Goal: Task Accomplishment & Management: Complete application form

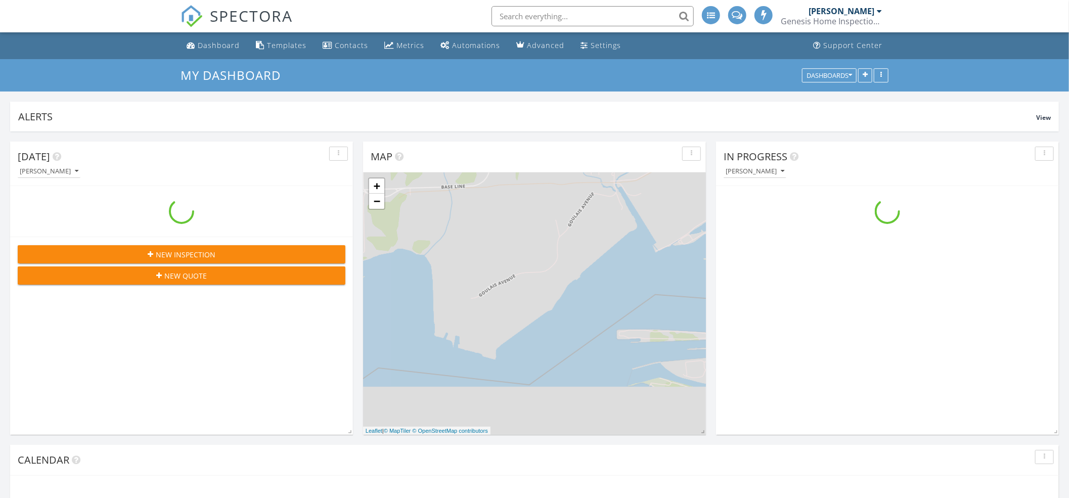
scroll to position [941, 1090]
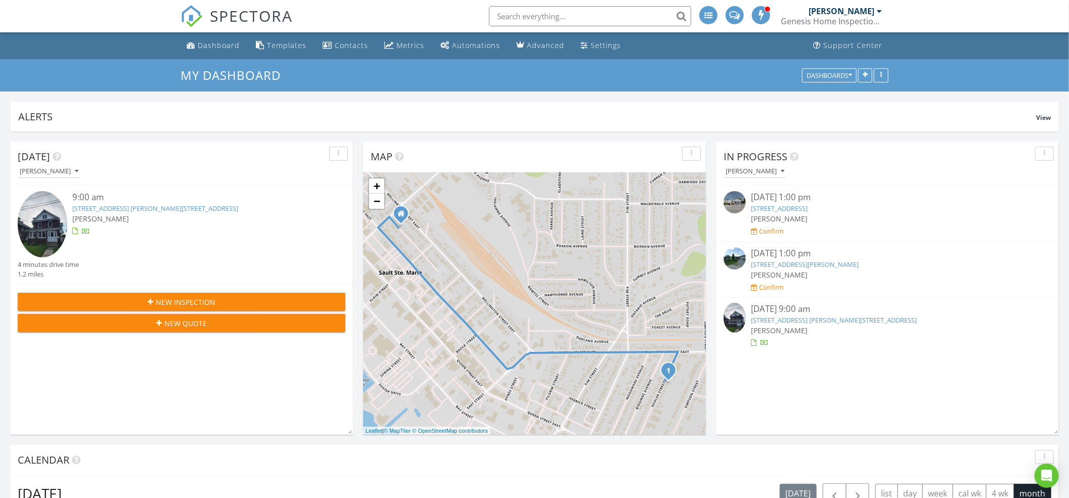
click at [178, 303] on span "New Inspection" at bounding box center [186, 302] width 60 height 11
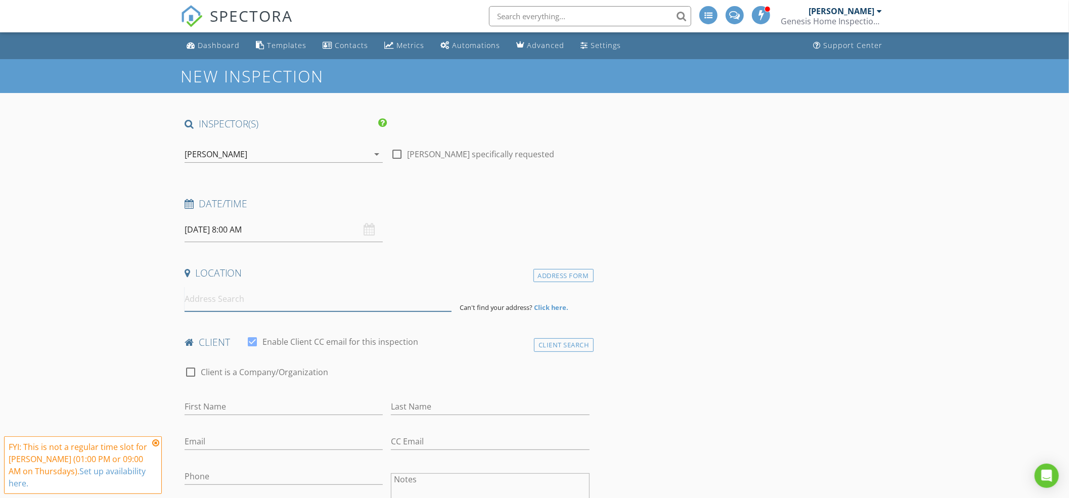
paste input "11603 ON-17"
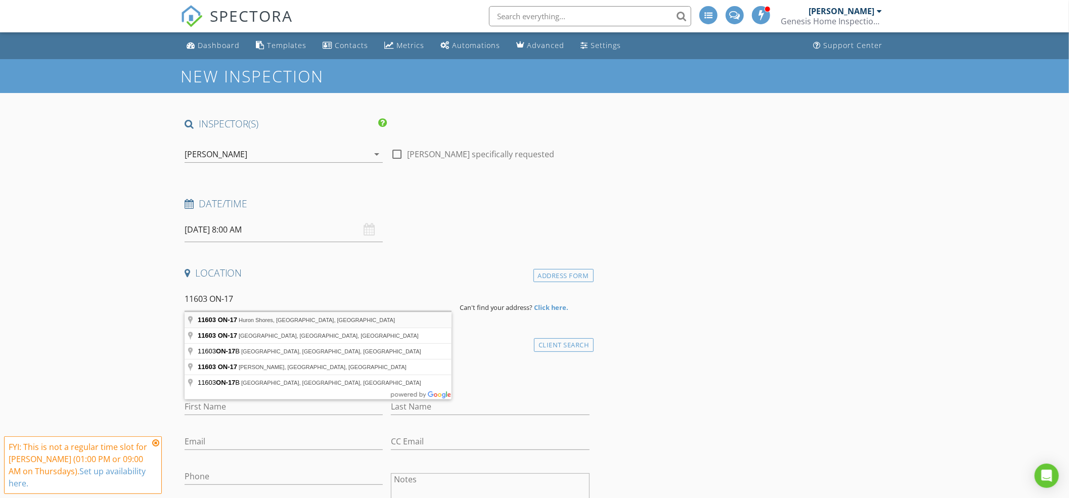
type input "11603 ON-17, [GEOGRAPHIC_DATA], [GEOGRAPHIC_DATA], [GEOGRAPHIC_DATA]"
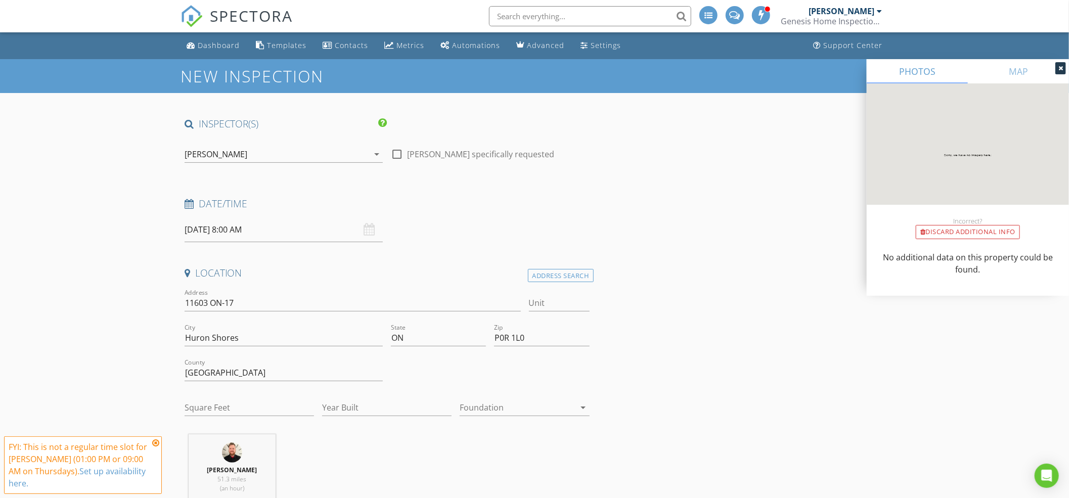
click at [220, 394] on div "Square Feet" at bounding box center [249, 410] width 129 height 33
click at [221, 407] on input "Square Feet" at bounding box center [249, 408] width 129 height 17
type input "1000"
click at [330, 408] on input "Year Built" at bounding box center [386, 408] width 129 height 17
type input "1970"
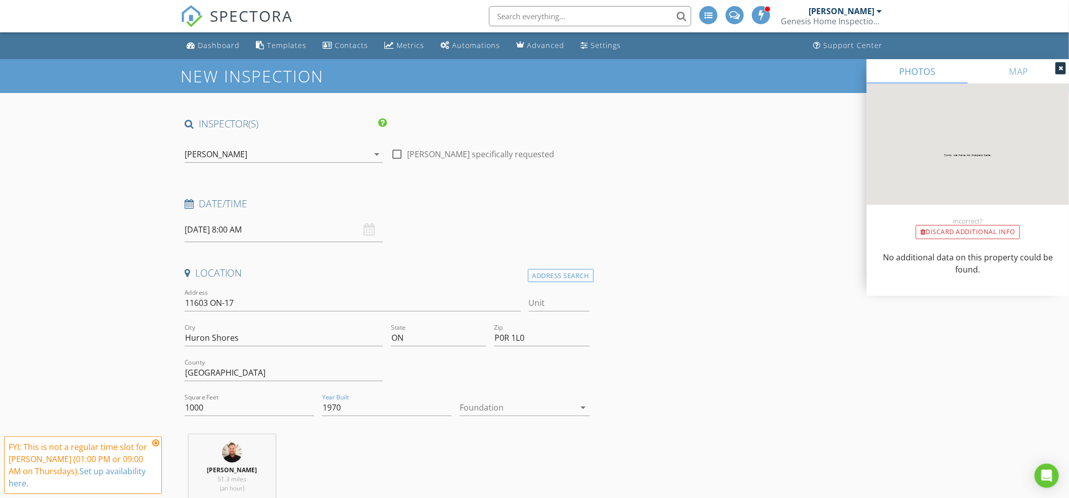
click at [552, 409] on div at bounding box center [517, 408] width 115 height 16
click at [495, 440] on div "Basement" at bounding box center [524, 436] width 113 height 12
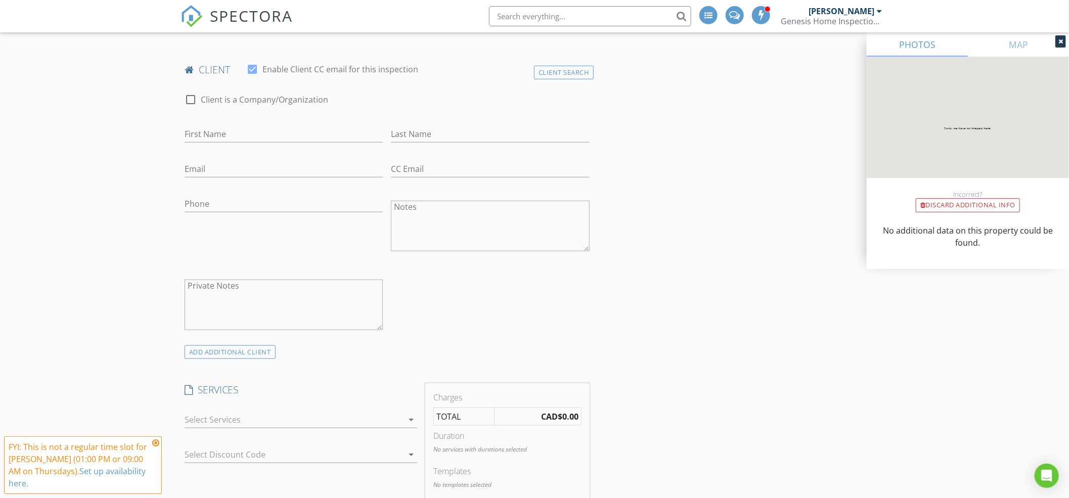
scroll to position [674, 0]
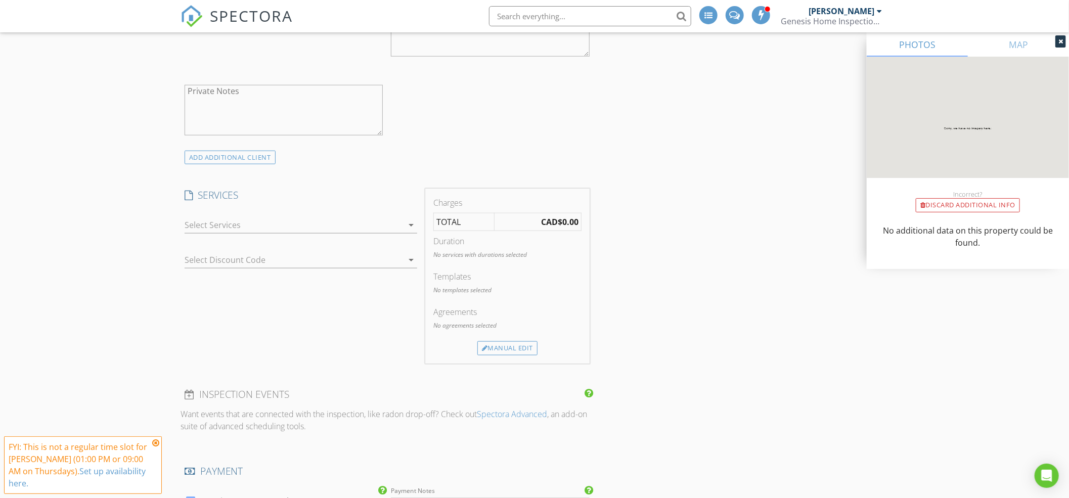
click at [252, 228] on div at bounding box center [294, 225] width 219 height 16
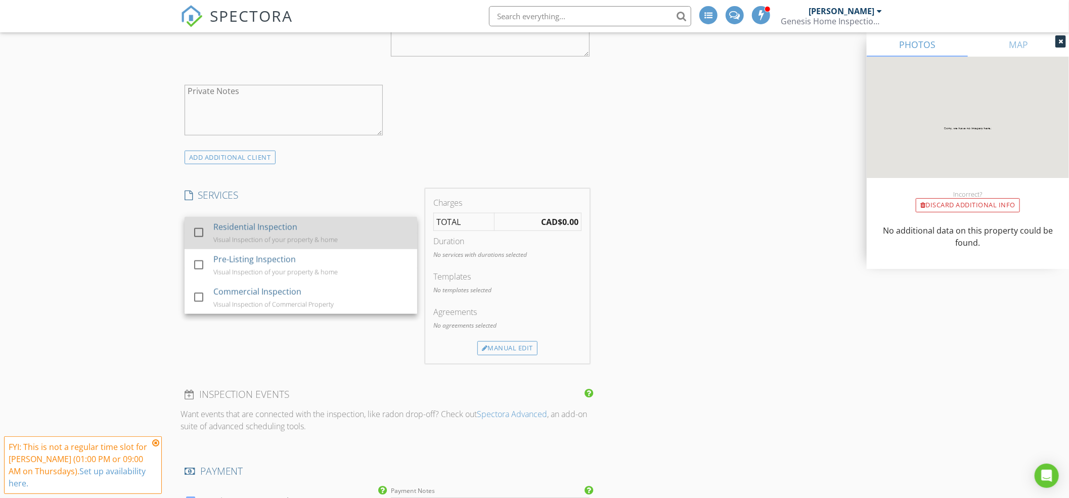
click at [228, 231] on div "Residential Inspection" at bounding box center [255, 227] width 84 height 12
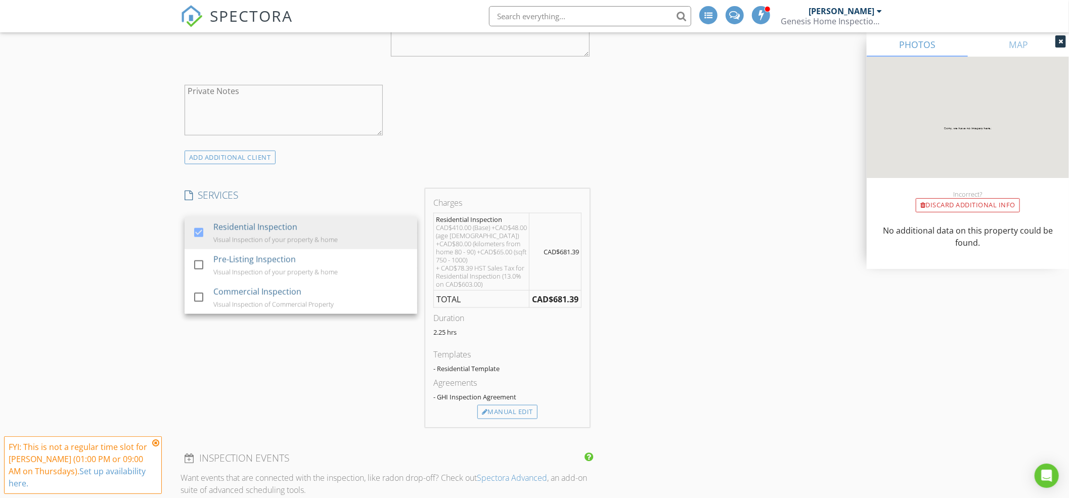
click at [686, 323] on div "INSPECTOR(S) check_box David Myhill PRIMARY David Myhill arrow_drop_down check_…" at bounding box center [535, 352] width 708 height 1818
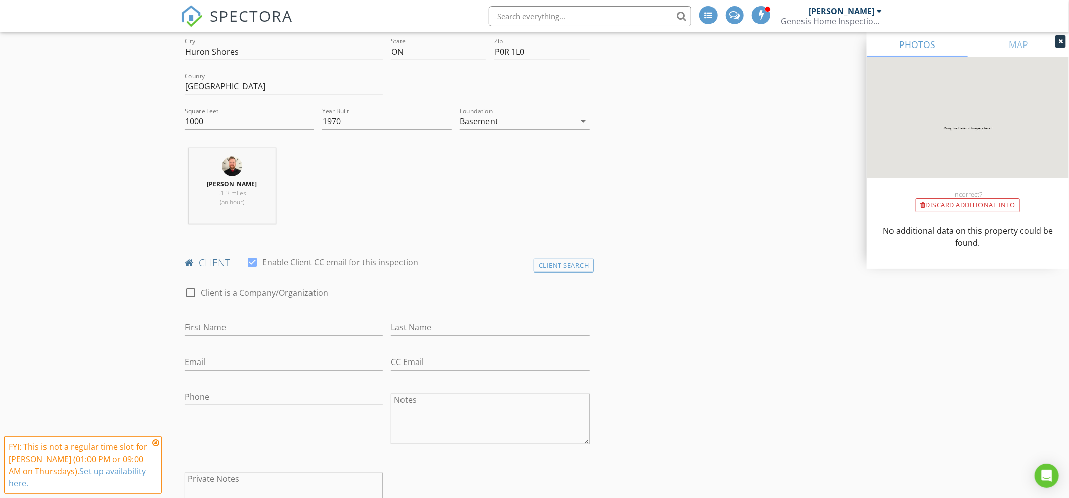
scroll to position [404, 0]
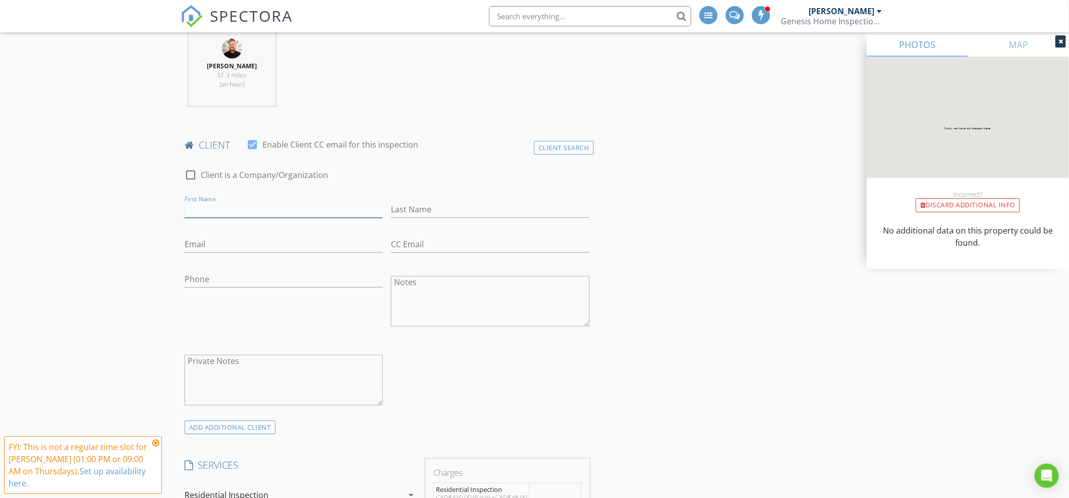
click at [280, 206] on input "First Name" at bounding box center [284, 209] width 198 height 17
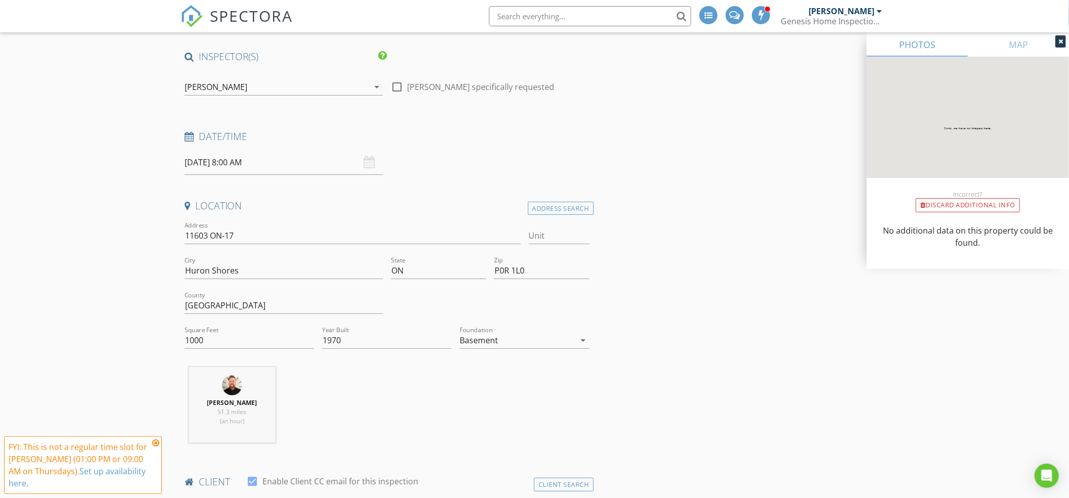
scroll to position [0, 0]
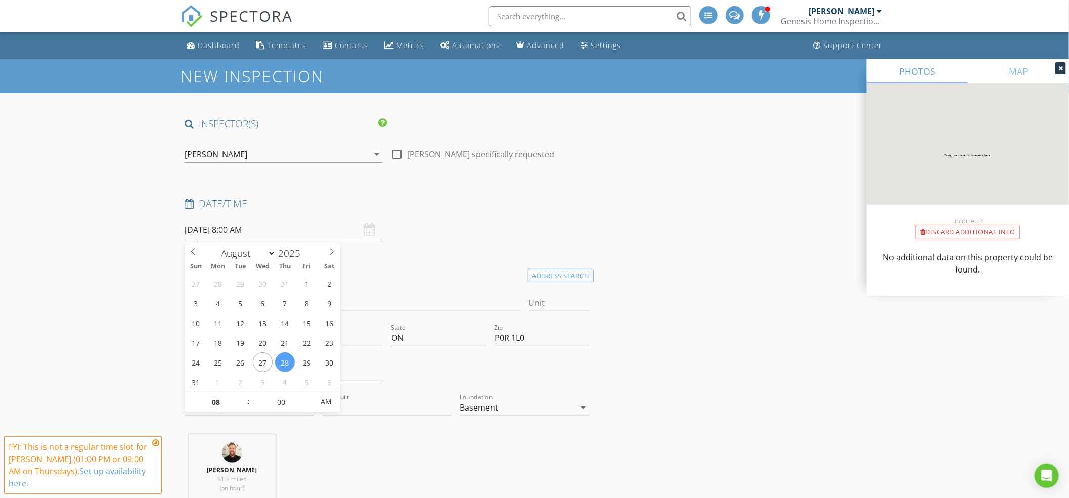
click at [251, 241] on input "[DATE] 8:00 AM" at bounding box center [284, 230] width 198 height 25
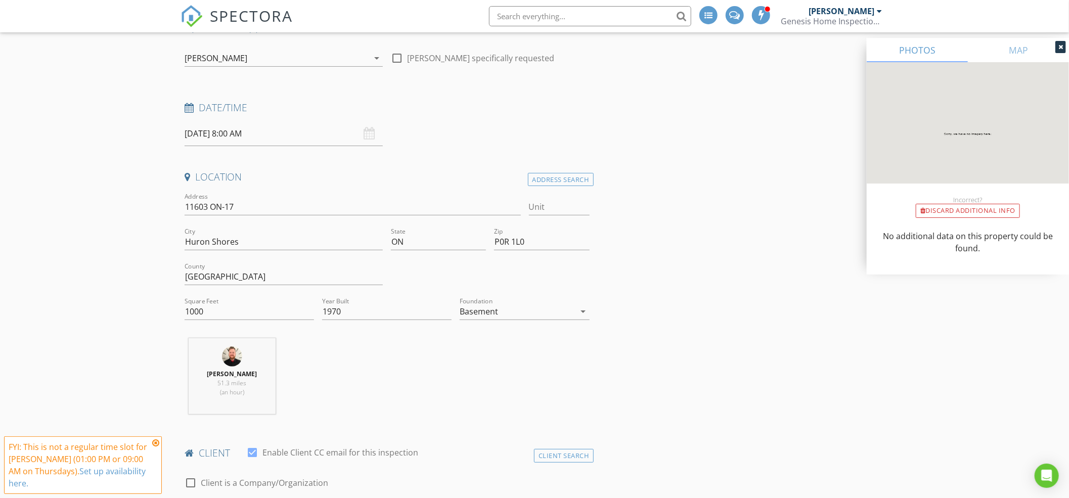
scroll to position [202, 0]
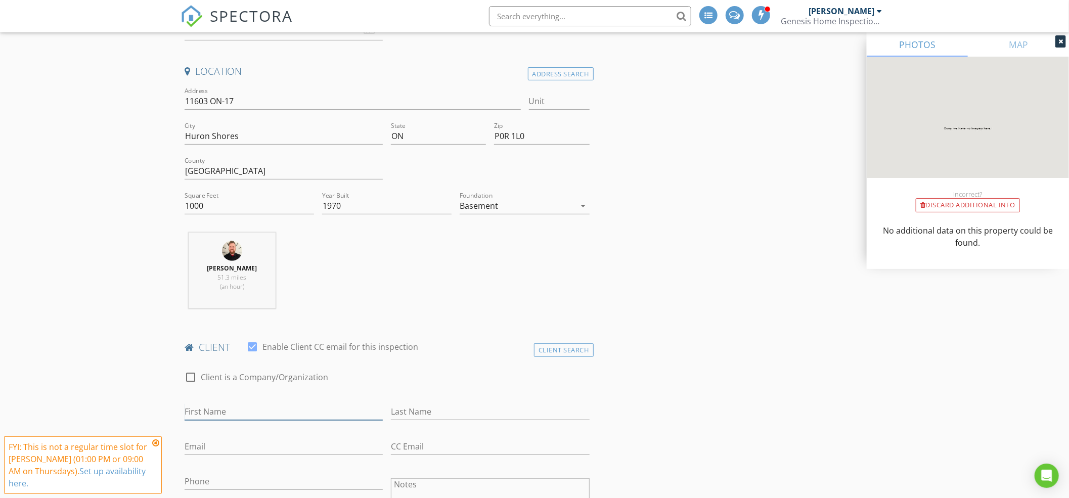
click at [233, 413] on input "First Name" at bounding box center [284, 412] width 198 height 17
click at [203, 406] on input "First Name" at bounding box center [284, 412] width 198 height 17
type input "[PERSON_NAME]"
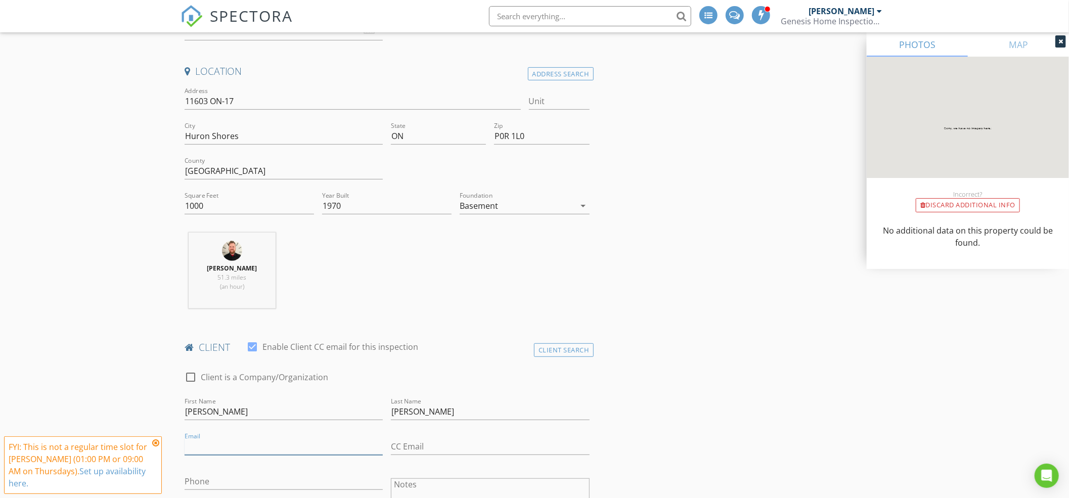
click at [233, 449] on input "Email" at bounding box center [284, 447] width 198 height 17
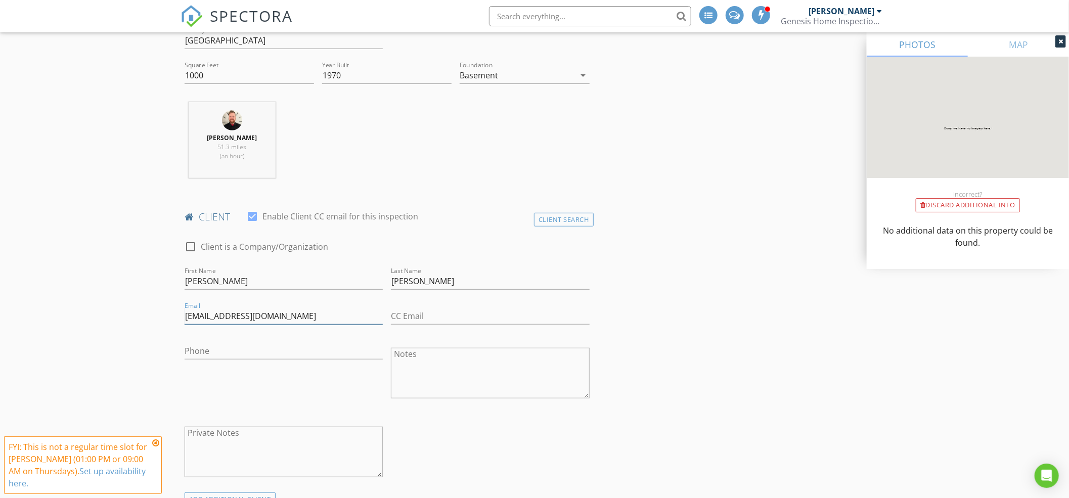
scroll to position [337, 0]
drag, startPoint x: 221, startPoint y: 312, endPoint x: 291, endPoint y: 323, distance: 71.3
click at [221, 312] on input "bowenmsheyenne@gmail.com" at bounding box center [284, 311] width 198 height 17
type input "[EMAIL_ADDRESS][DOMAIN_NAME]"
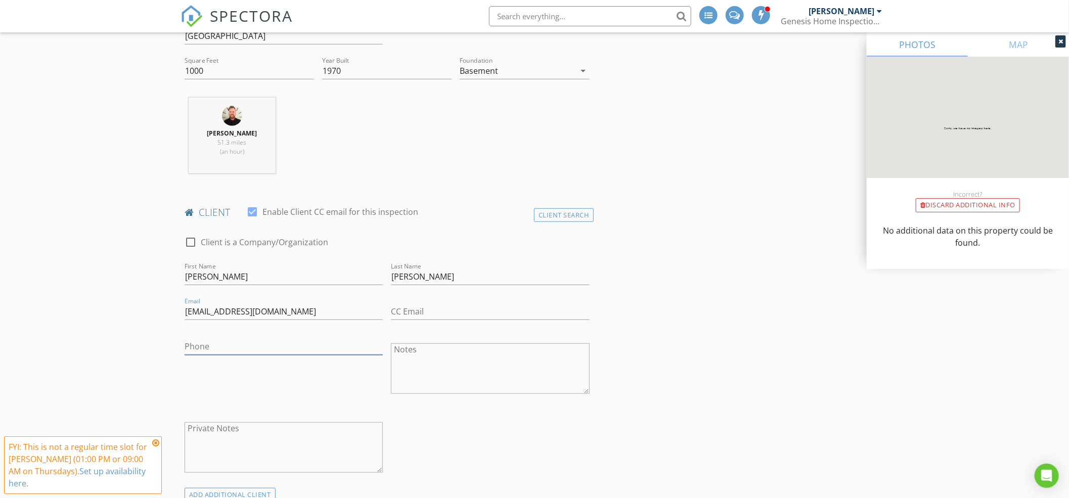
click at [247, 347] on input "Phone" at bounding box center [284, 346] width 198 height 17
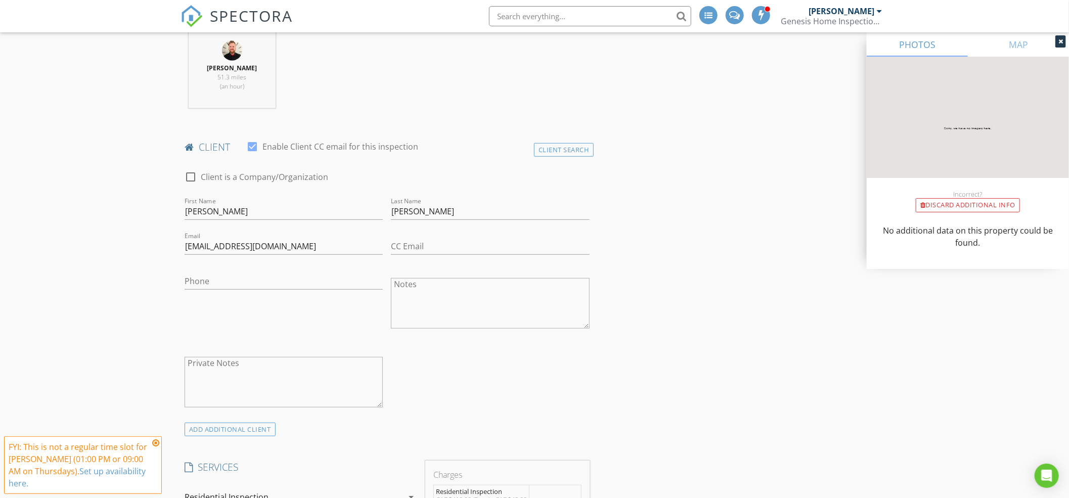
scroll to position [404, 0]
click at [218, 303] on div "Phone" at bounding box center [284, 302] width 206 height 79
click at [237, 272] on input "Phone" at bounding box center [284, 279] width 198 height 17
type input "[PHONE_NUMBER]"
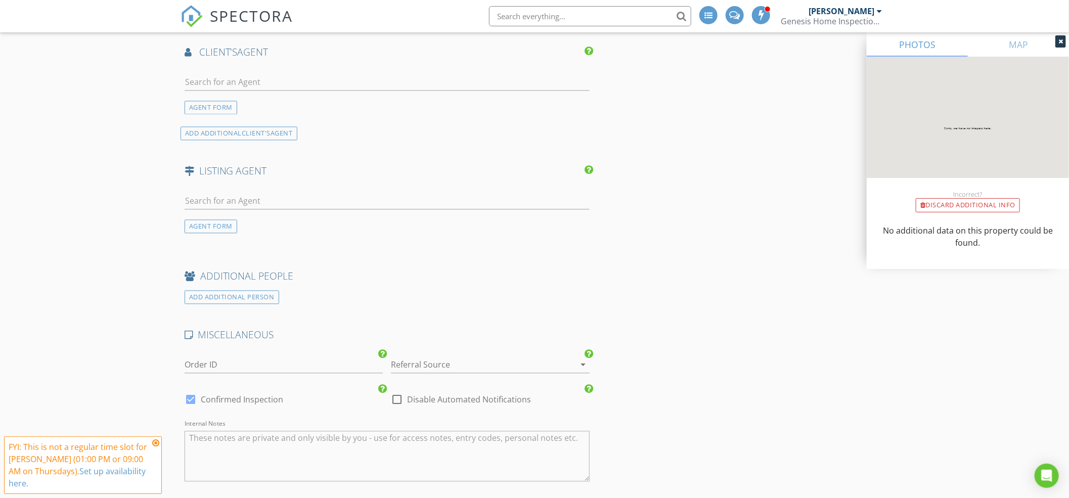
scroll to position [1462, 0]
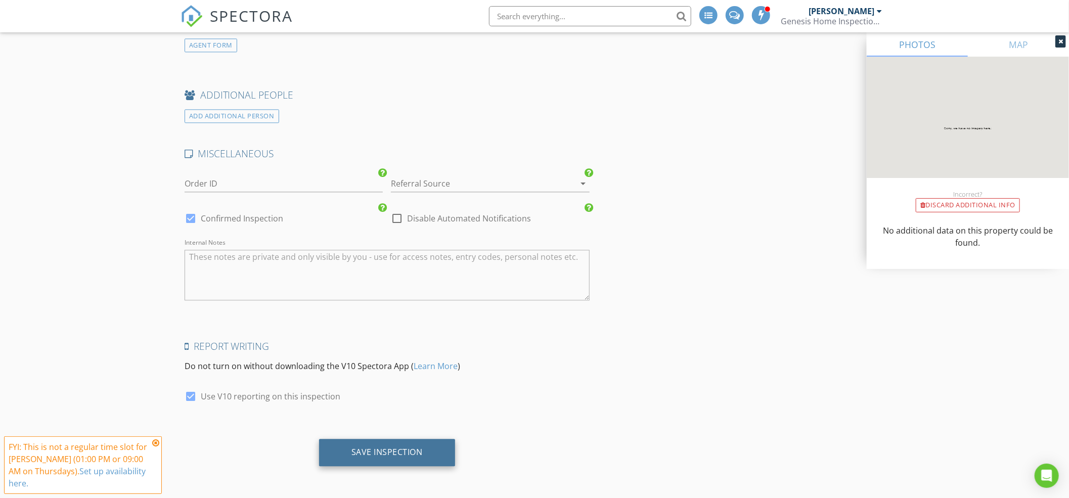
click at [365, 451] on div "Save Inspection" at bounding box center [387, 452] width 71 height 10
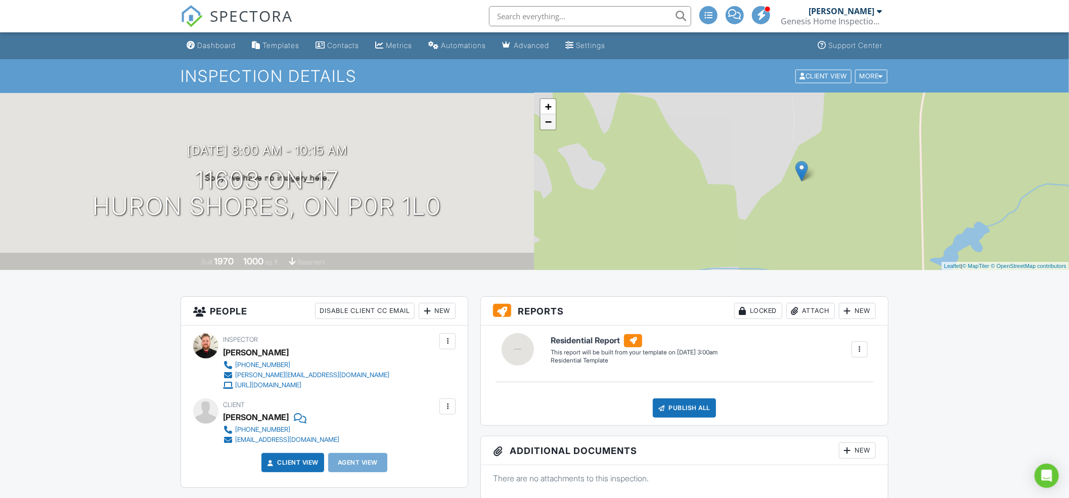
click at [549, 127] on link "−" at bounding box center [548, 121] width 15 height 15
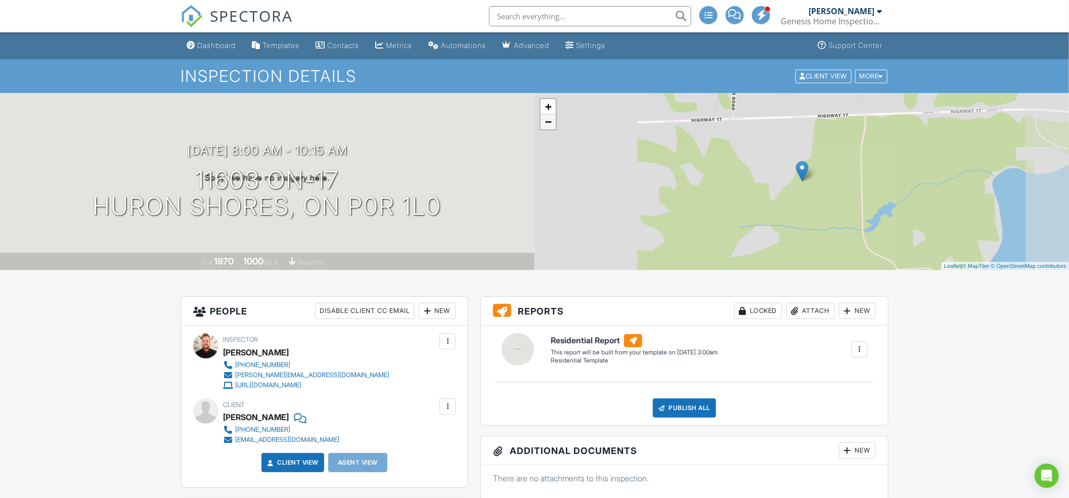
click at [549, 127] on link "−" at bounding box center [548, 121] width 15 height 15
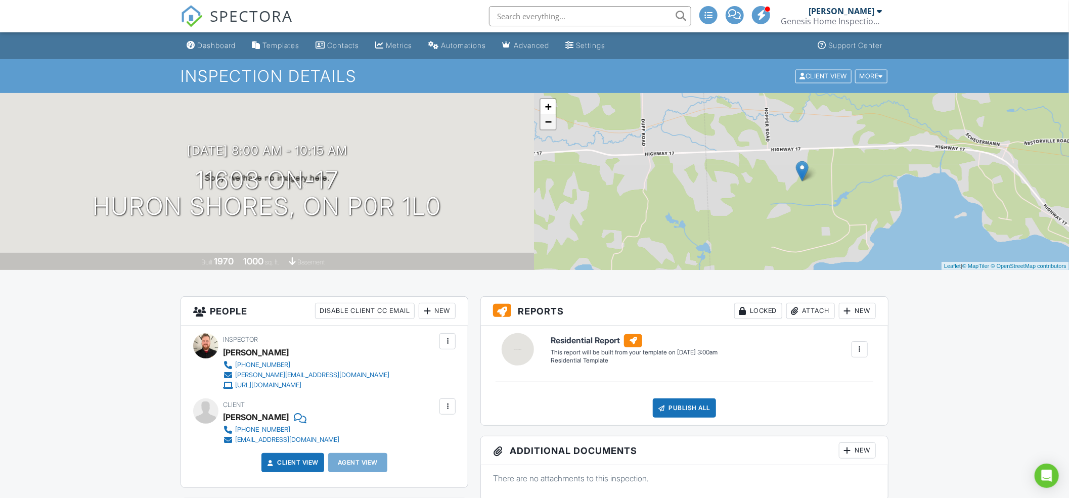
click at [551, 128] on link "−" at bounding box center [548, 121] width 15 height 15
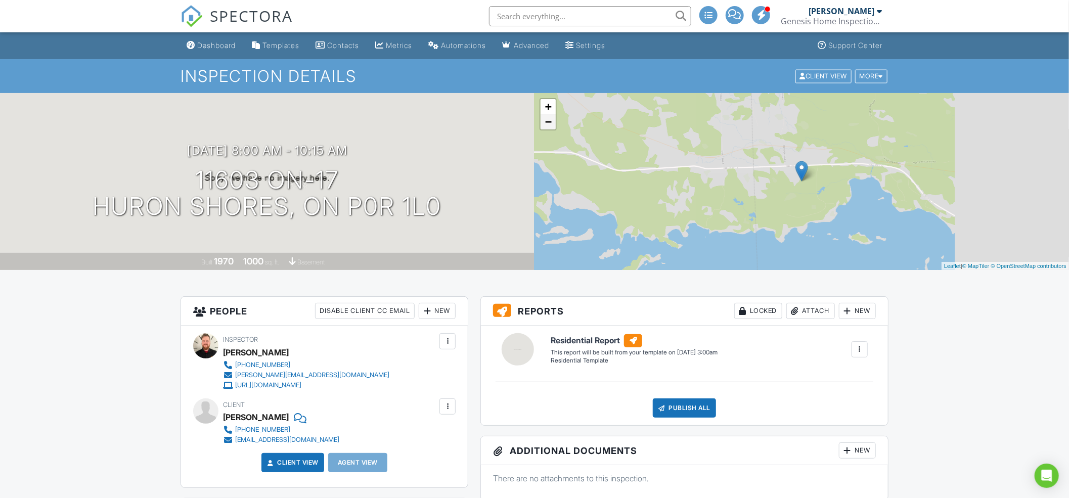
click at [551, 128] on link "−" at bounding box center [548, 121] width 15 height 15
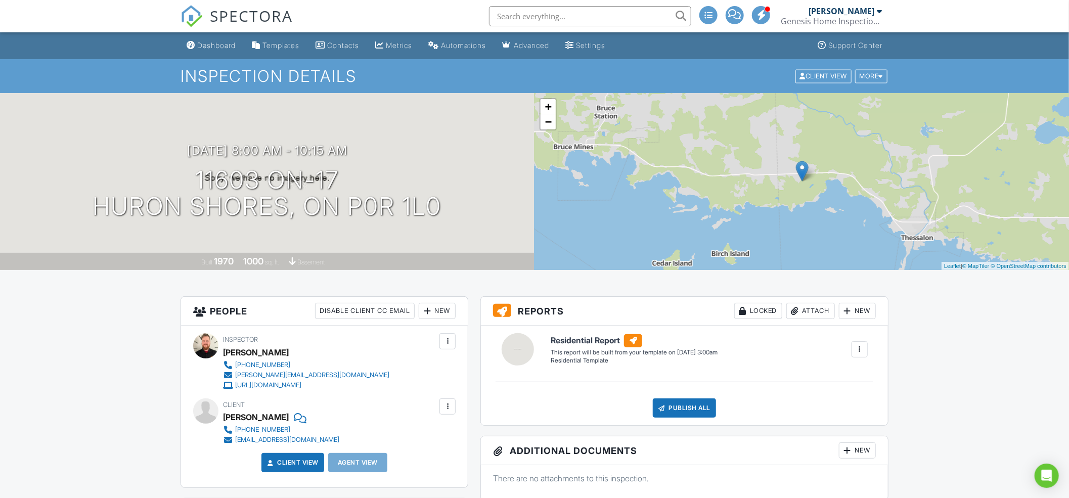
scroll to position [67, 0]
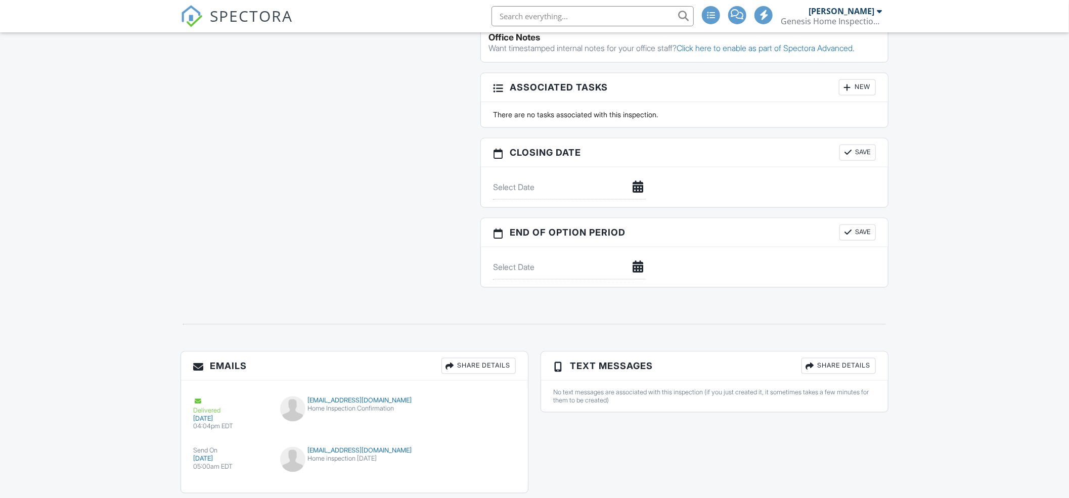
scroll to position [808, 0]
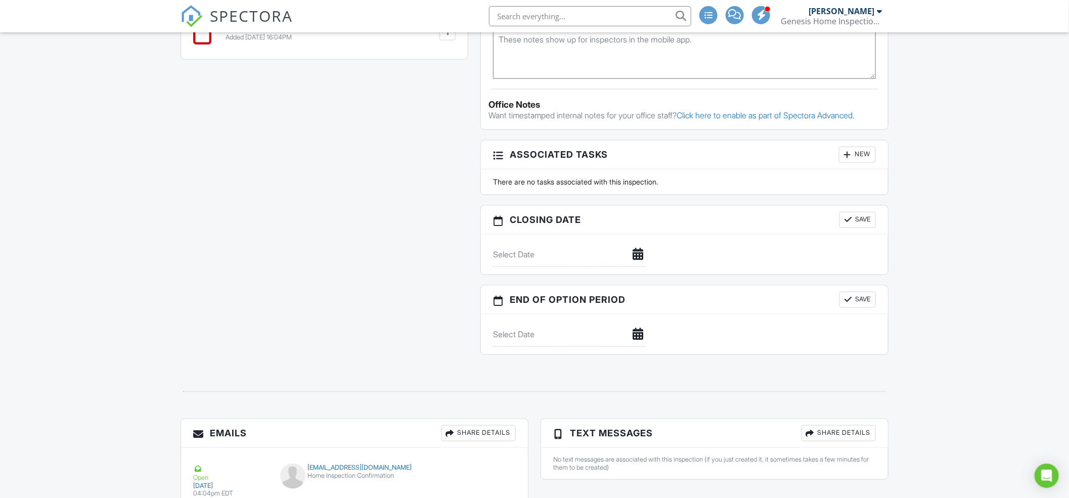
scroll to position [808, 0]
